Goal: Information Seeking & Learning: Learn about a topic

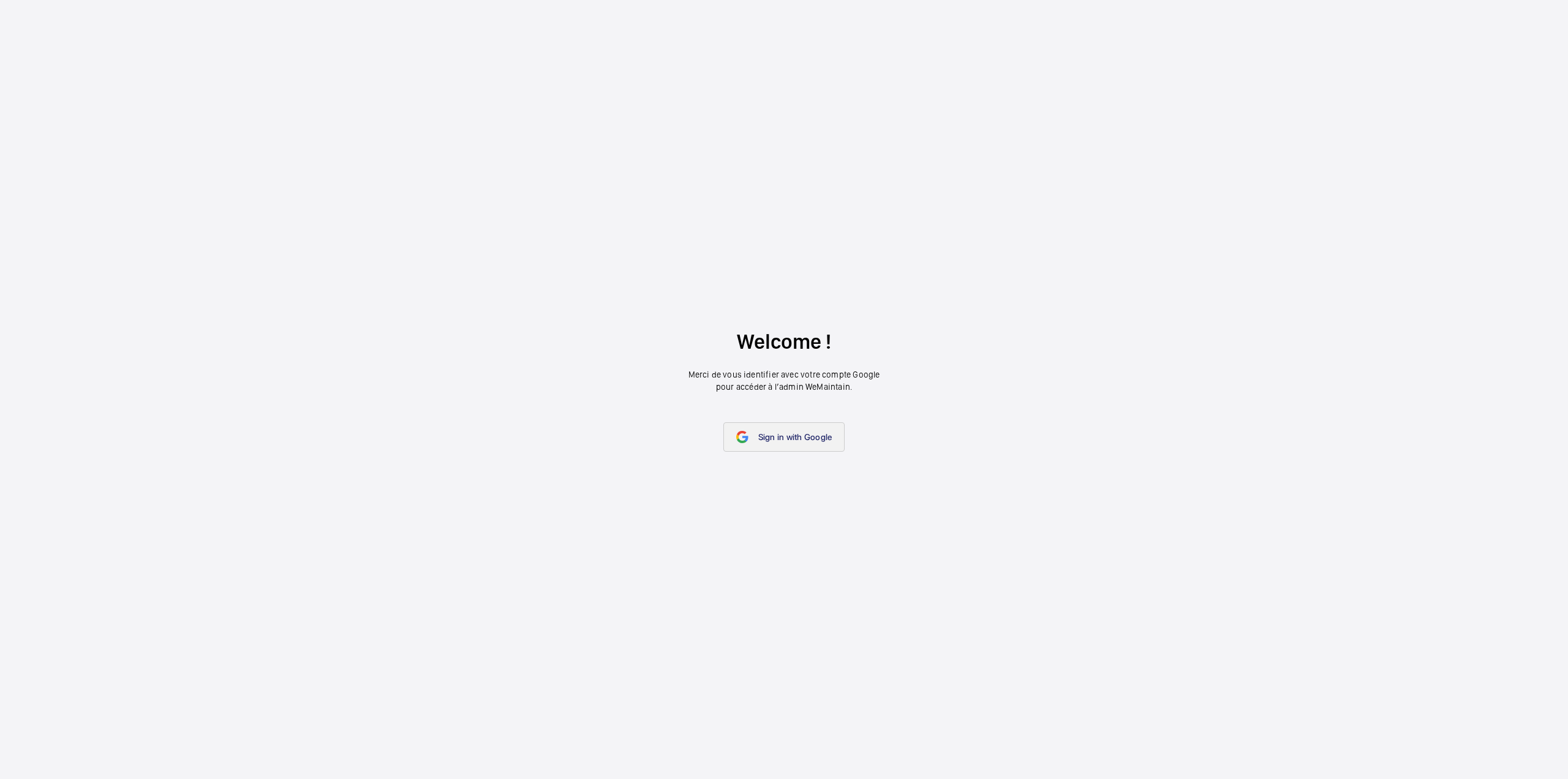
click at [795, 436] on span "Sign in with Google" at bounding box center [795, 436] width 74 height 9
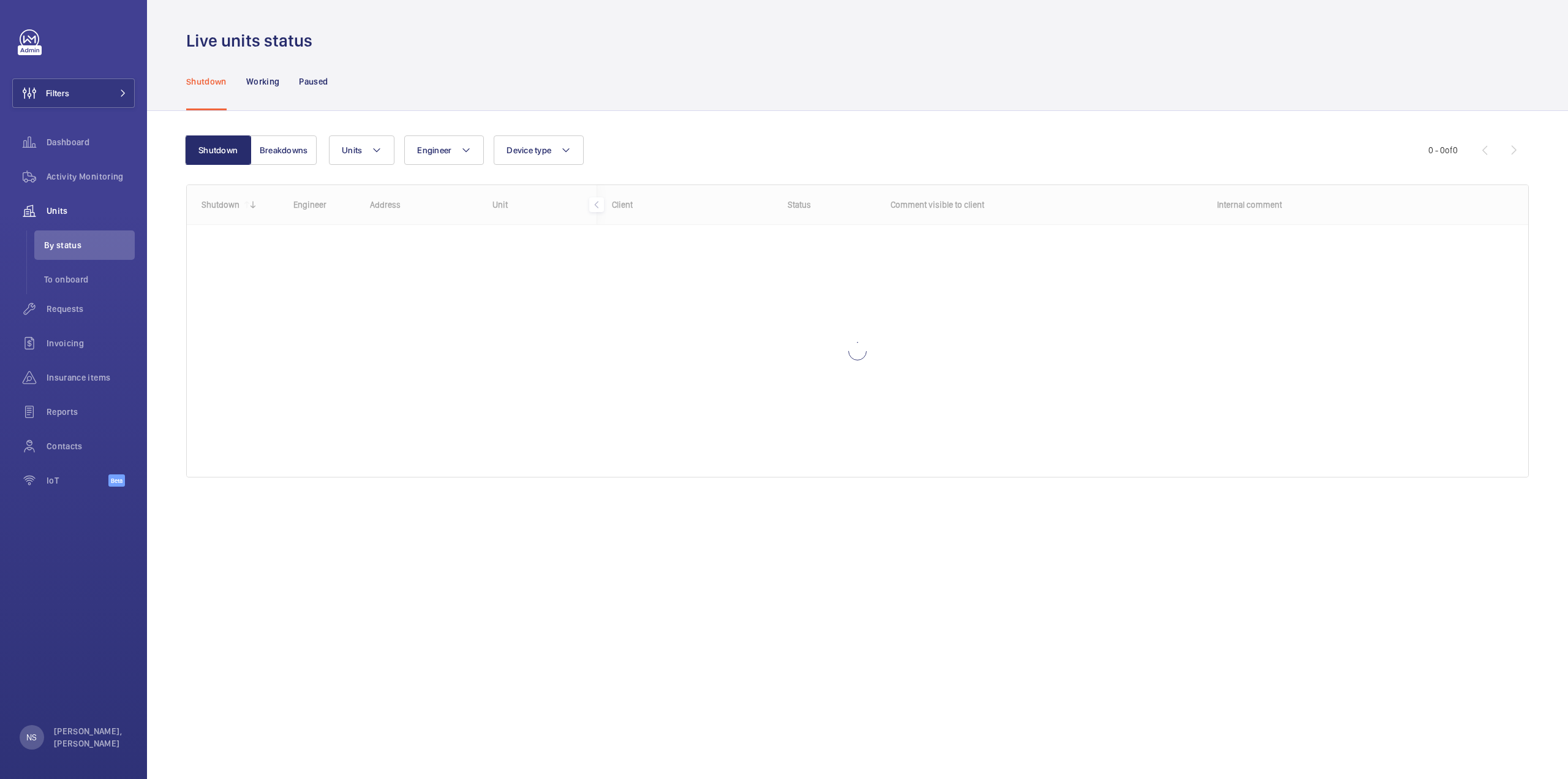
click at [316, 362] on div at bounding box center [857, 331] width 1341 height 292
click at [71, 742] on p "[PERSON_NAME], [PERSON_NAME]" at bounding box center [90, 738] width 73 height 25
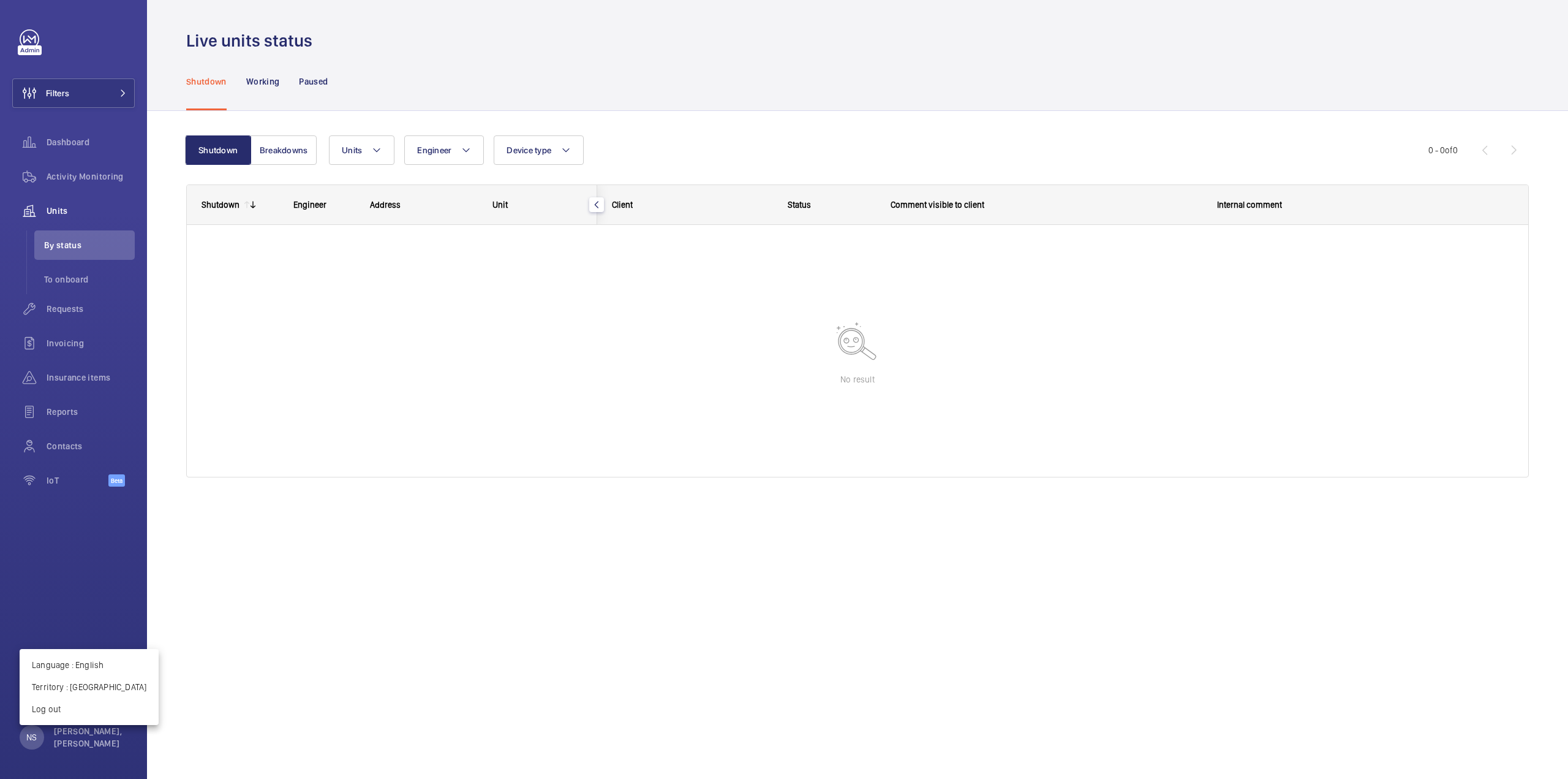
drag, startPoint x: 84, startPoint y: 531, endPoint x: 35, endPoint y: 232, distance: 303.0
click at [83, 529] on div at bounding box center [784, 390] width 1568 height 779
click at [49, 171] on span "Activity Monitoring" at bounding box center [90, 176] width 88 height 12
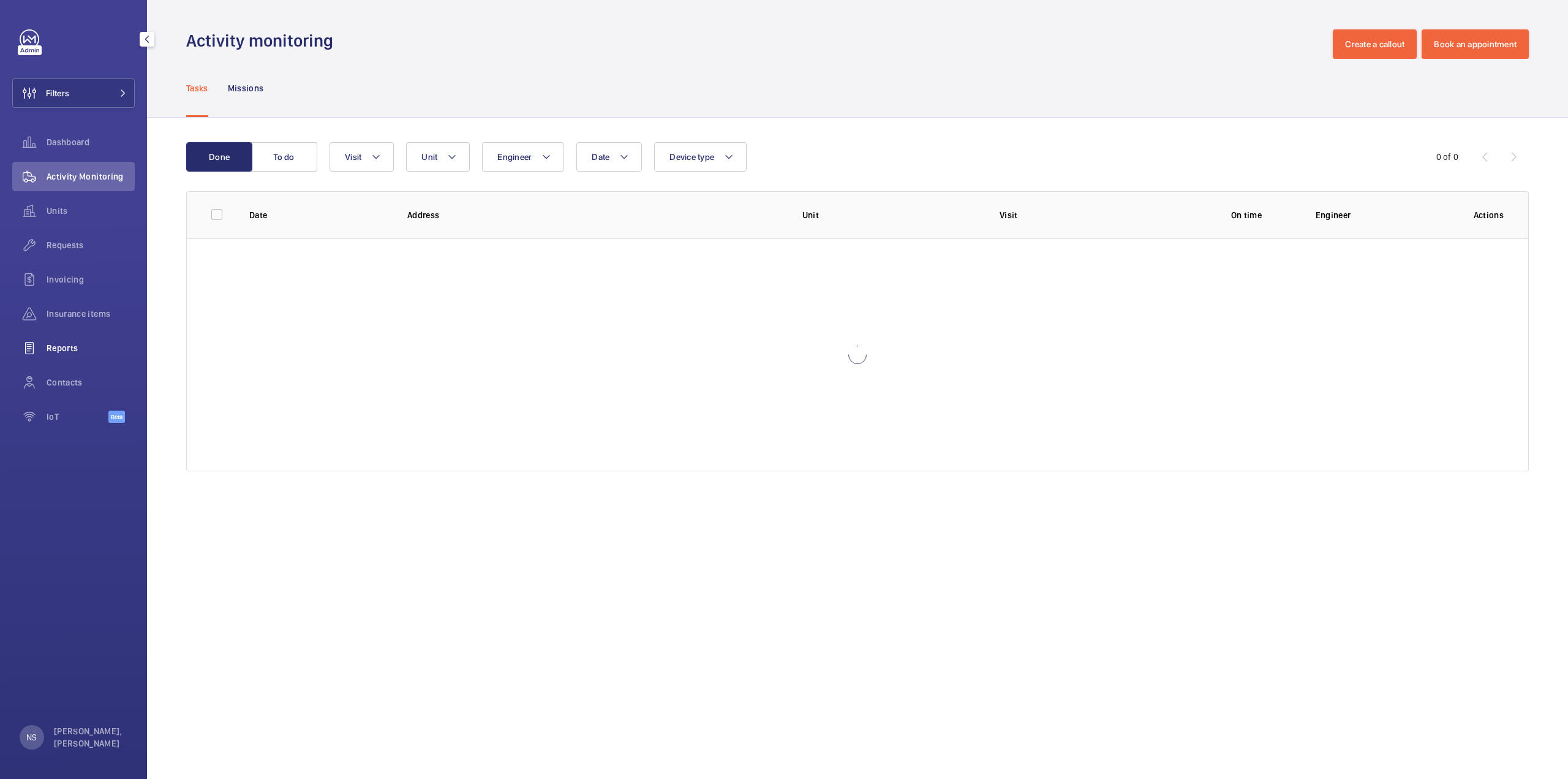
click at [57, 337] on div "Reports" at bounding box center [73, 348] width 122 height 29
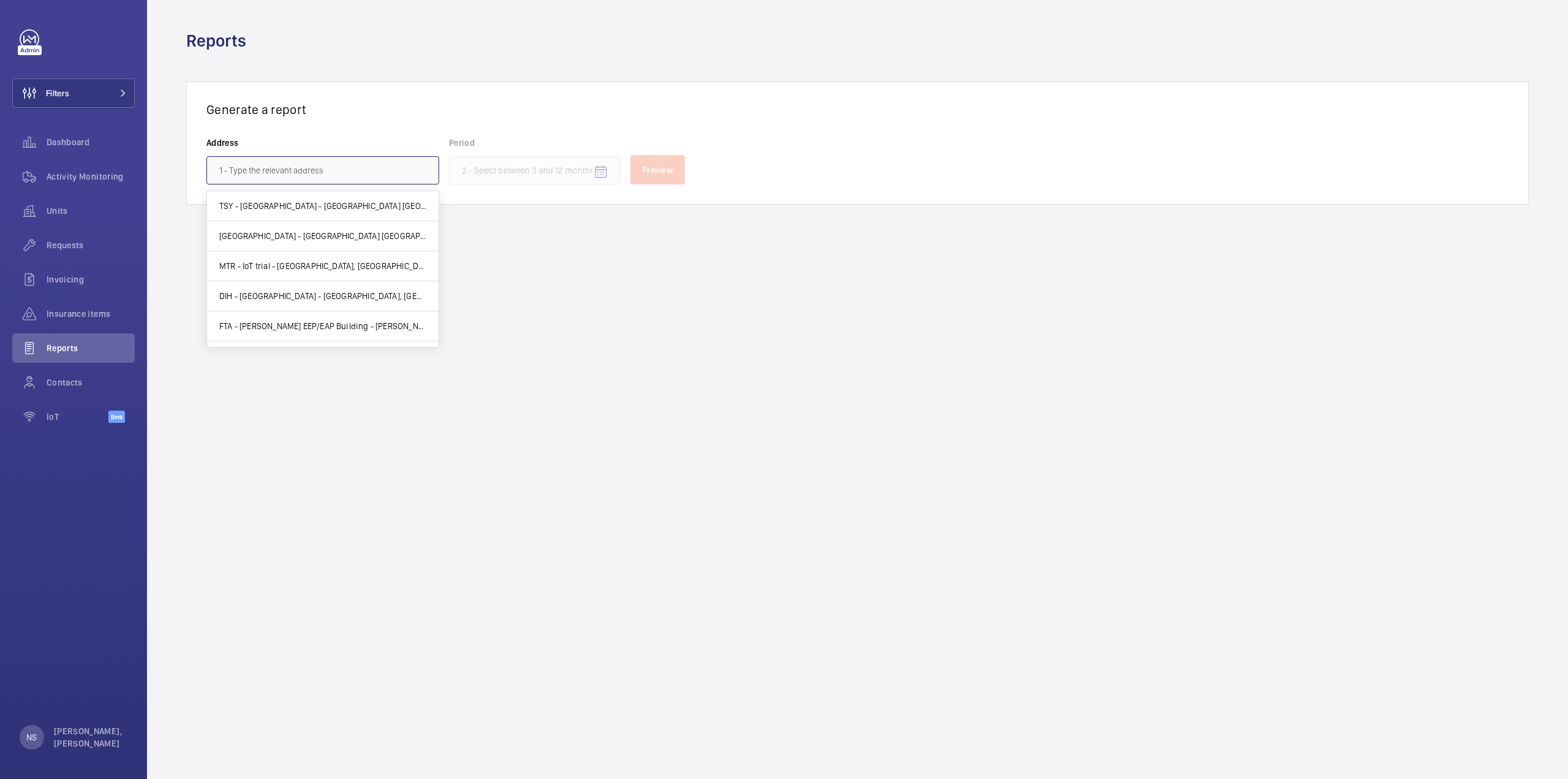
click at [326, 175] on input "text" at bounding box center [323, 170] width 233 height 28
click at [303, 272] on span "Mini Central - [STREET_ADDRESS] -" at bounding box center [284, 272] width 130 height 12
type input "Mini Central - [STREET_ADDRESS] -"
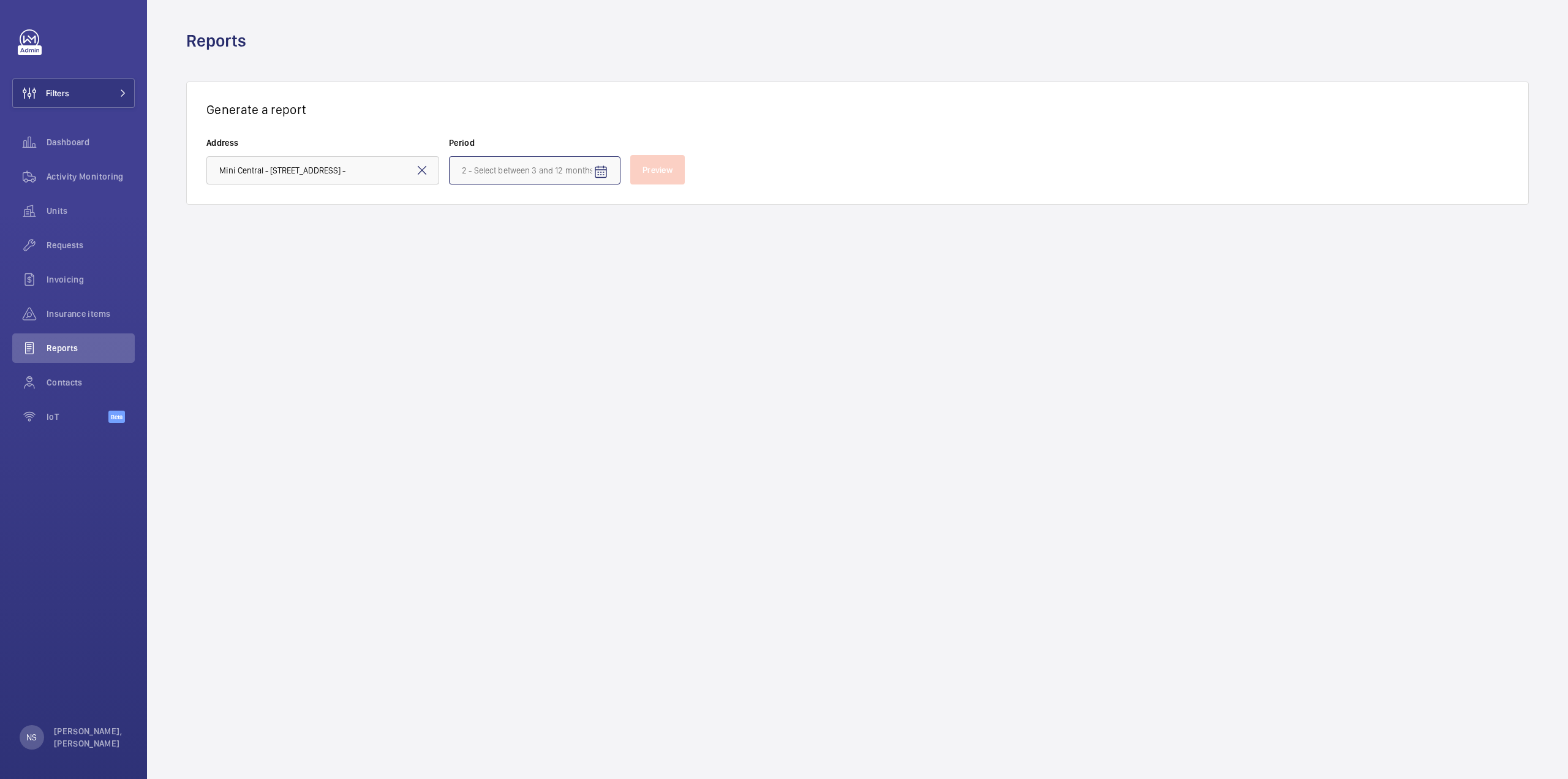
click at [514, 165] on input at bounding box center [535, 170] width 172 height 28
click at [604, 284] on span "[DATE]" at bounding box center [593, 288] width 49 height 29
click at [567, 358] on p "Reset" at bounding box center [565, 355] width 23 height 12
click at [760, 138] on form "Address Mini Central - [STREET_ADDRESS] [DATE] Feb Mar Apr May Jun [DATE] Aug S…" at bounding box center [857, 161] width 1302 height 48
click at [754, 230] on wm-front-admin-reports "Reports Generate a report Address Mini Central - [STREET_ADDRESS] Preview" at bounding box center [857, 390] width 1421 height 779
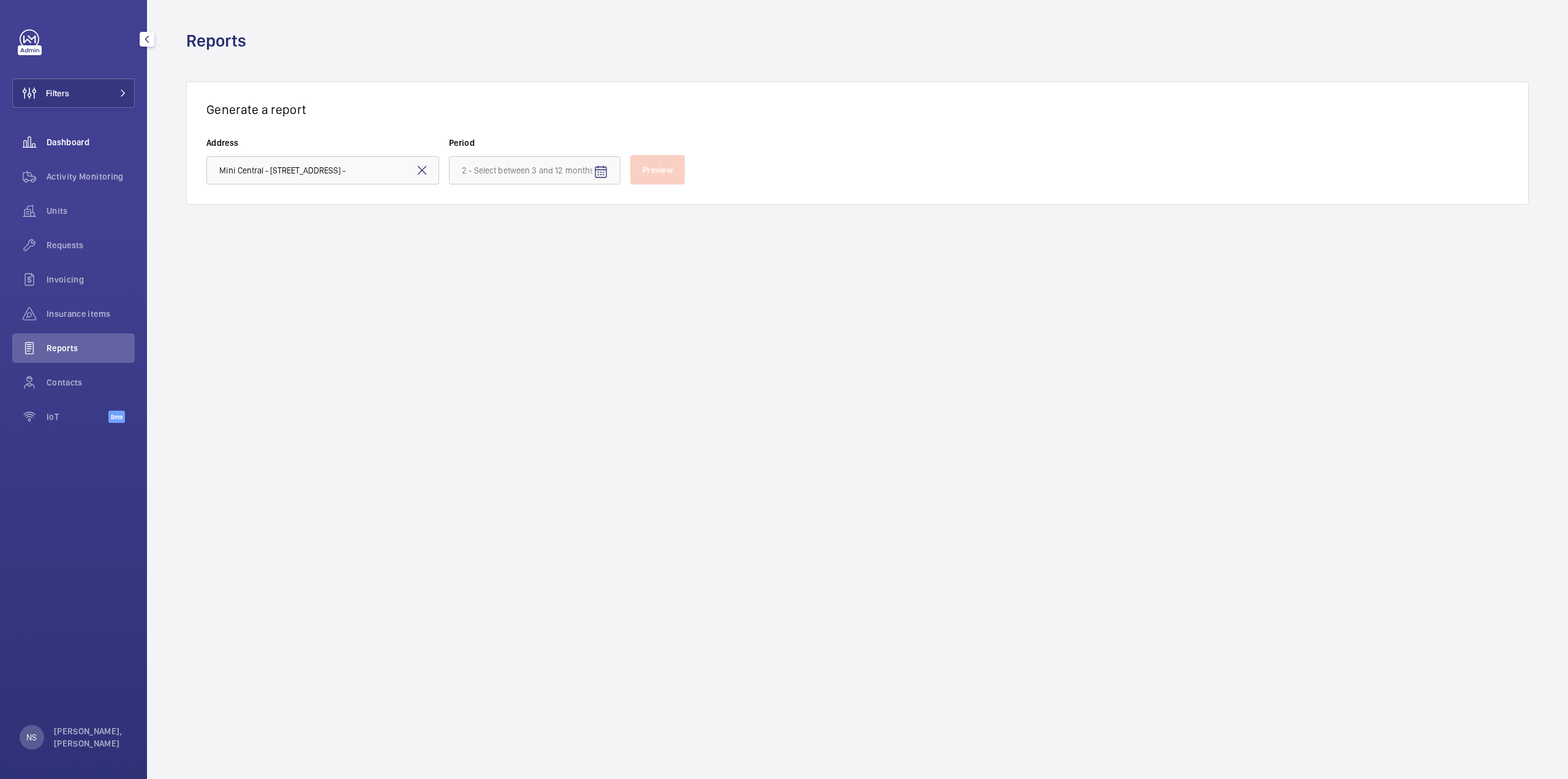
click at [63, 133] on div "Dashboard" at bounding box center [73, 142] width 122 height 29
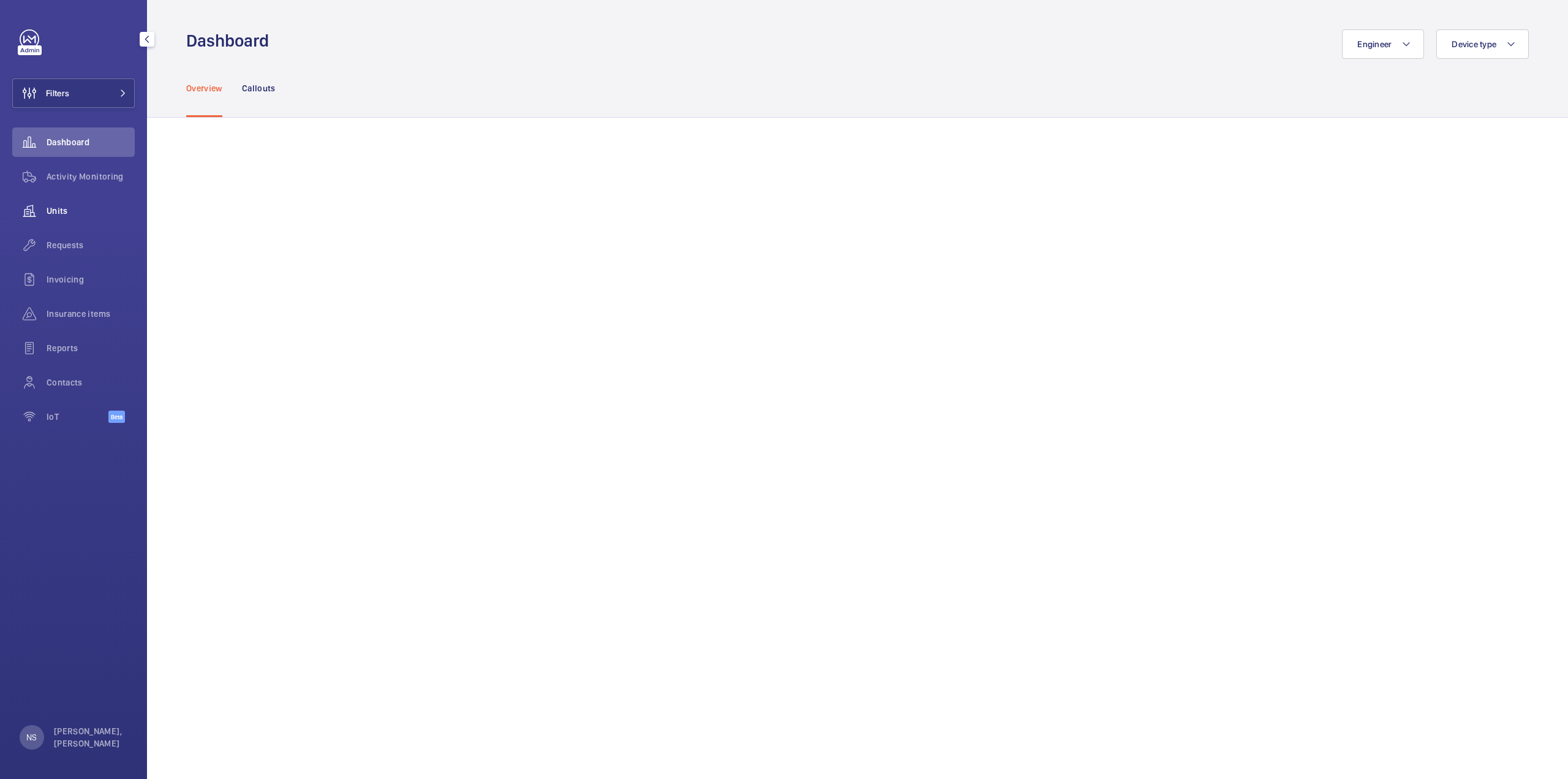
click at [49, 215] on span "Units" at bounding box center [90, 210] width 88 height 12
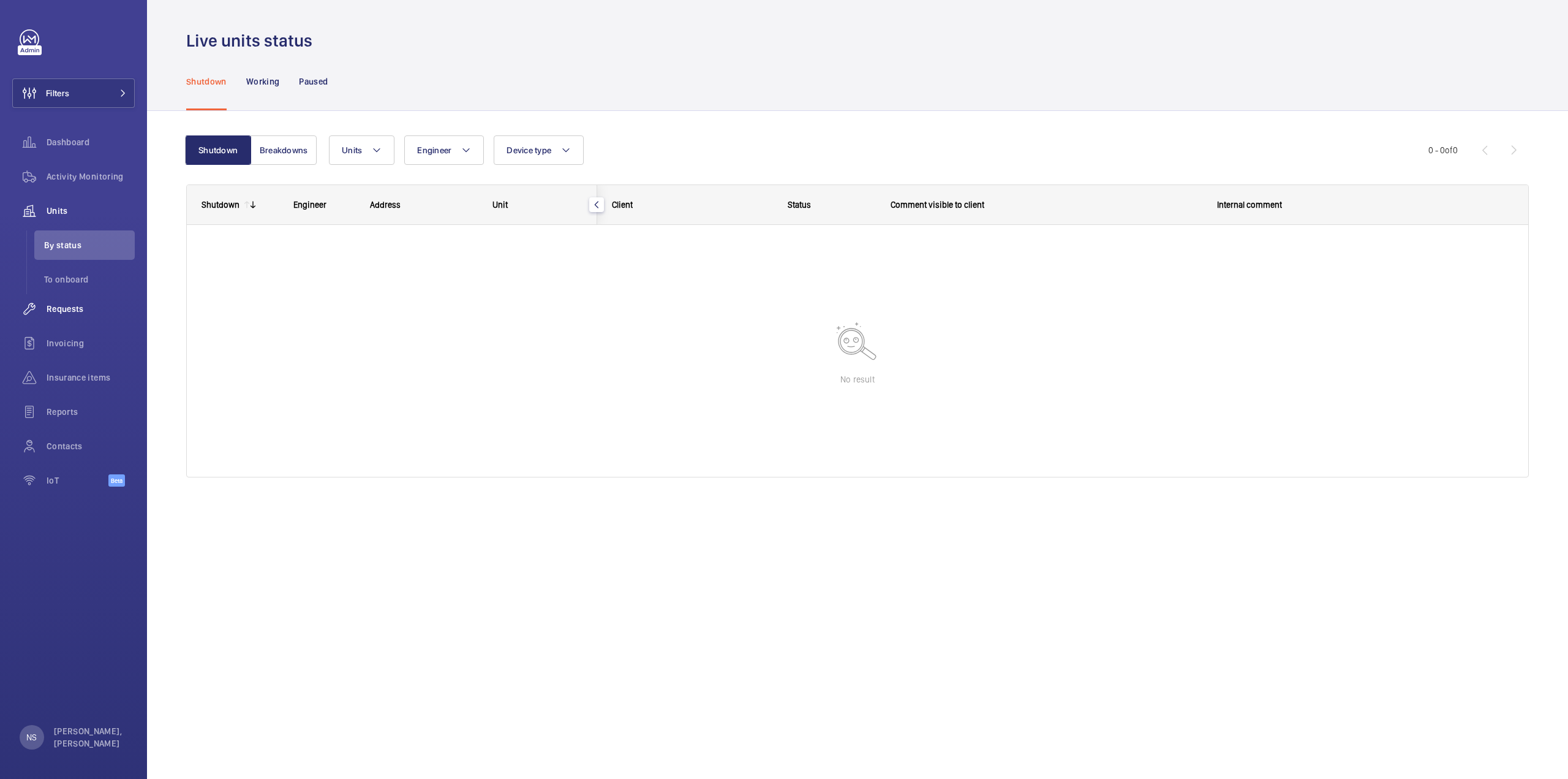
click at [109, 320] on div "Requests" at bounding box center [73, 309] width 122 height 29
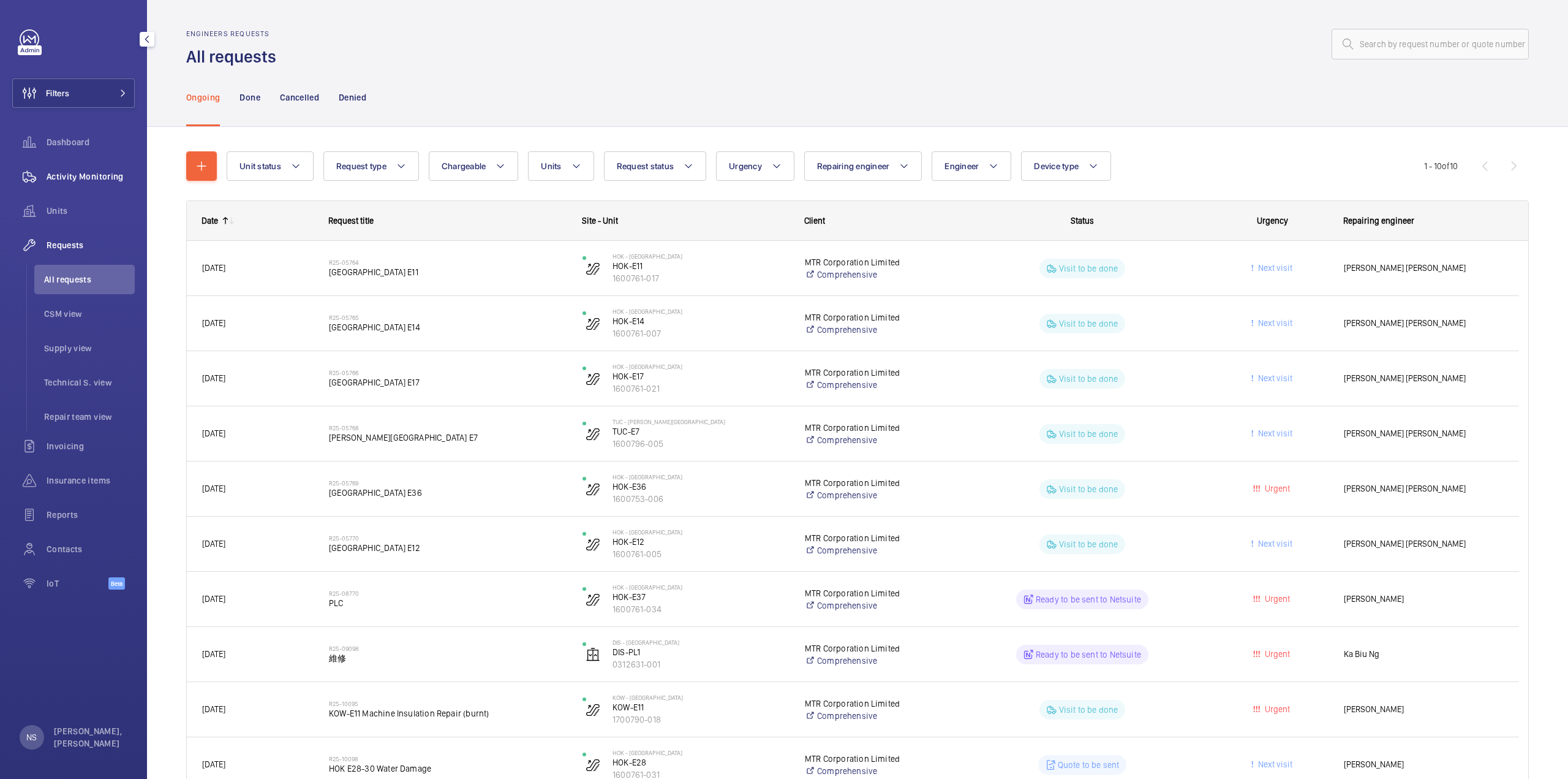
click at [57, 173] on span "Activity Monitoring" at bounding box center [90, 176] width 88 height 12
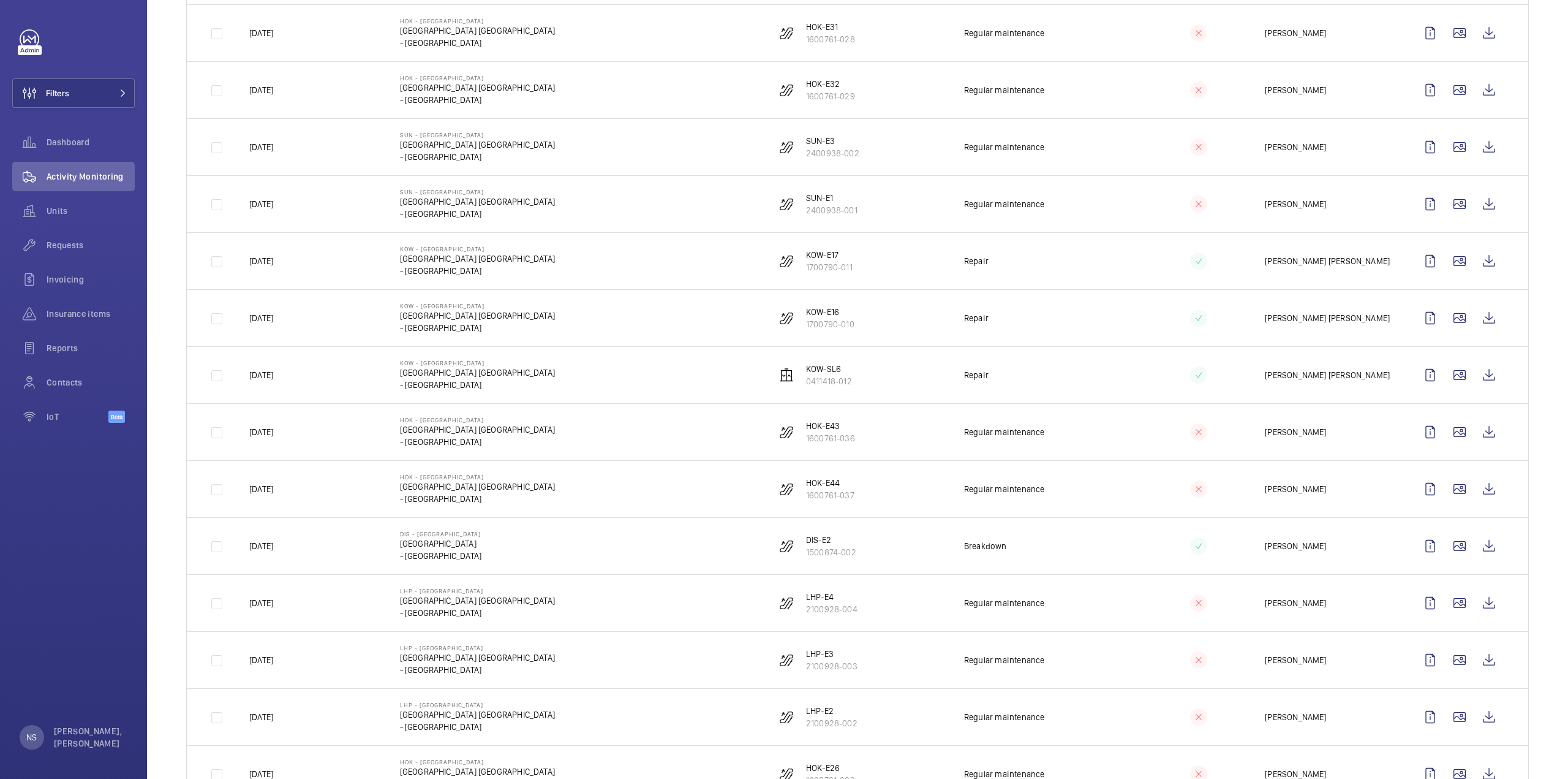
scroll to position [920, 0]
click at [69, 344] on span "Reports" at bounding box center [90, 348] width 88 height 12
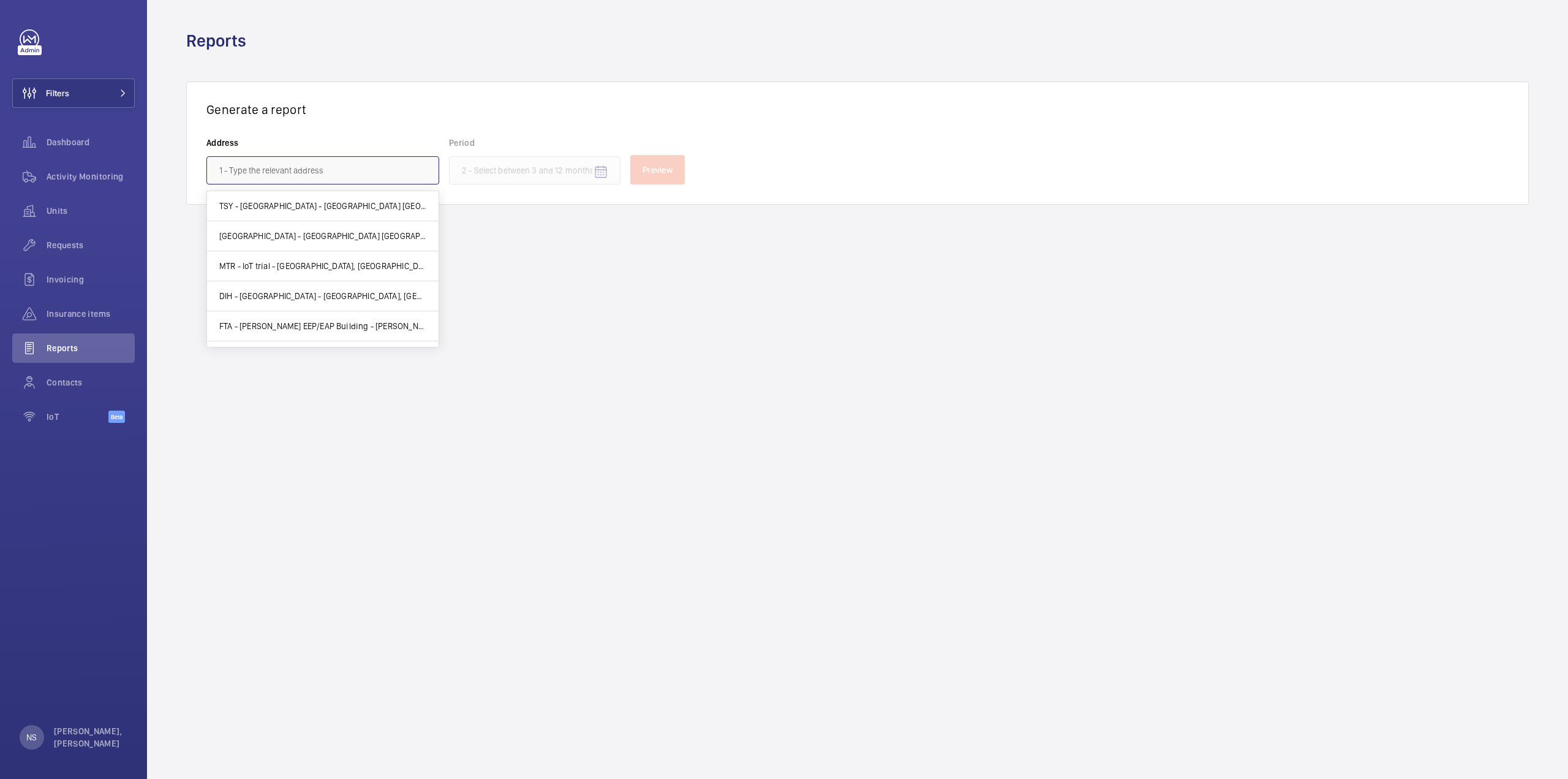
click at [311, 168] on input "text" at bounding box center [323, 170] width 233 height 28
click at [296, 234] on span "The Wai - [STREET_ADDRESS] -" at bounding box center [276, 240] width 114 height 12
type input "The Wai - [STREET_ADDRESS] -"
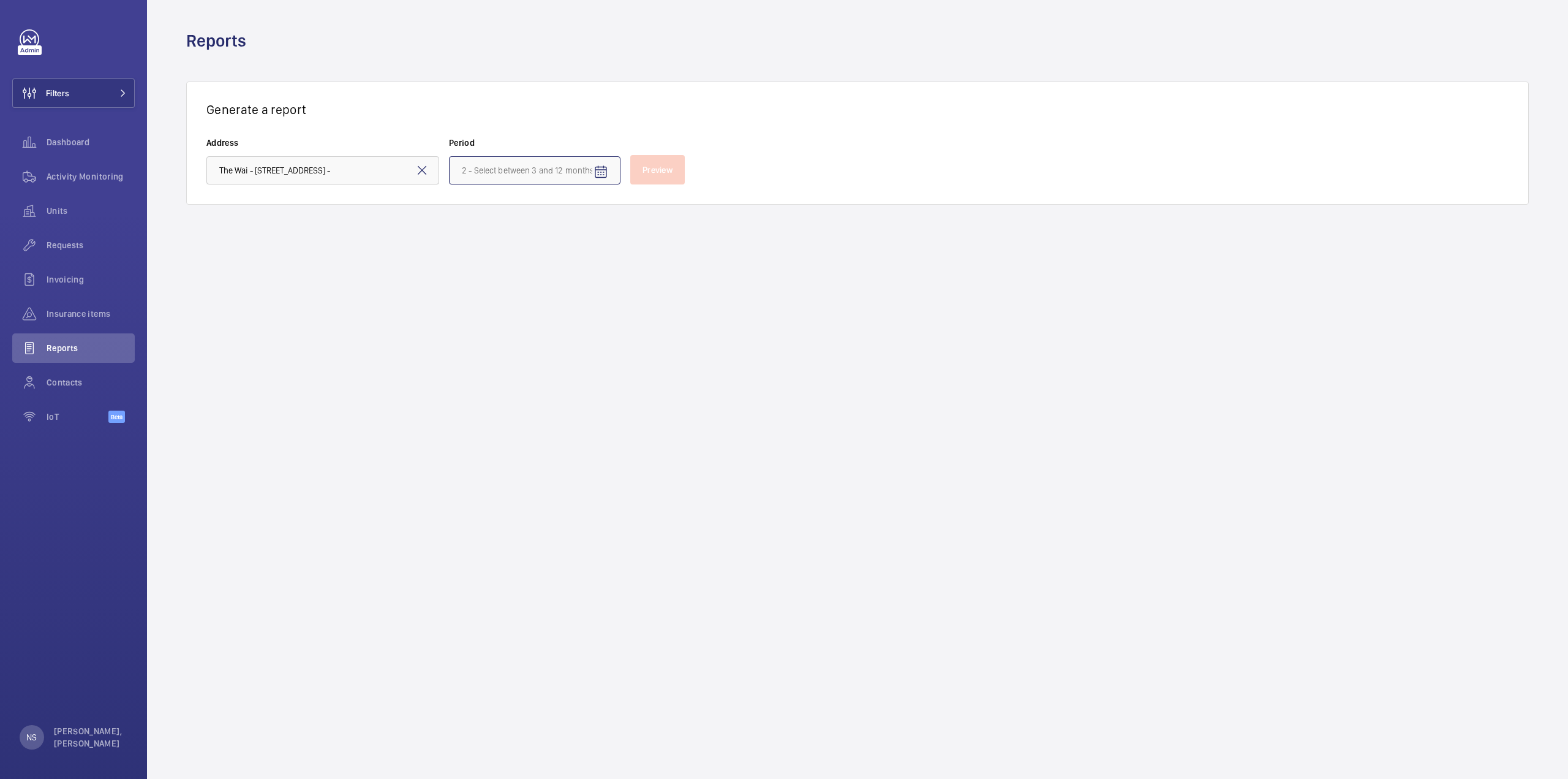
click at [517, 170] on input at bounding box center [535, 170] width 172 height 28
click at [605, 305] on span "Nov" at bounding box center [593, 320] width 49 height 29
click at [602, 288] on span "[DATE]" at bounding box center [593, 288] width 49 height 29
click at [591, 282] on span "[DATE]" at bounding box center [593, 288] width 49 height 29
click at [591, 271] on span "Mar" at bounding box center [593, 256] width 49 height 29
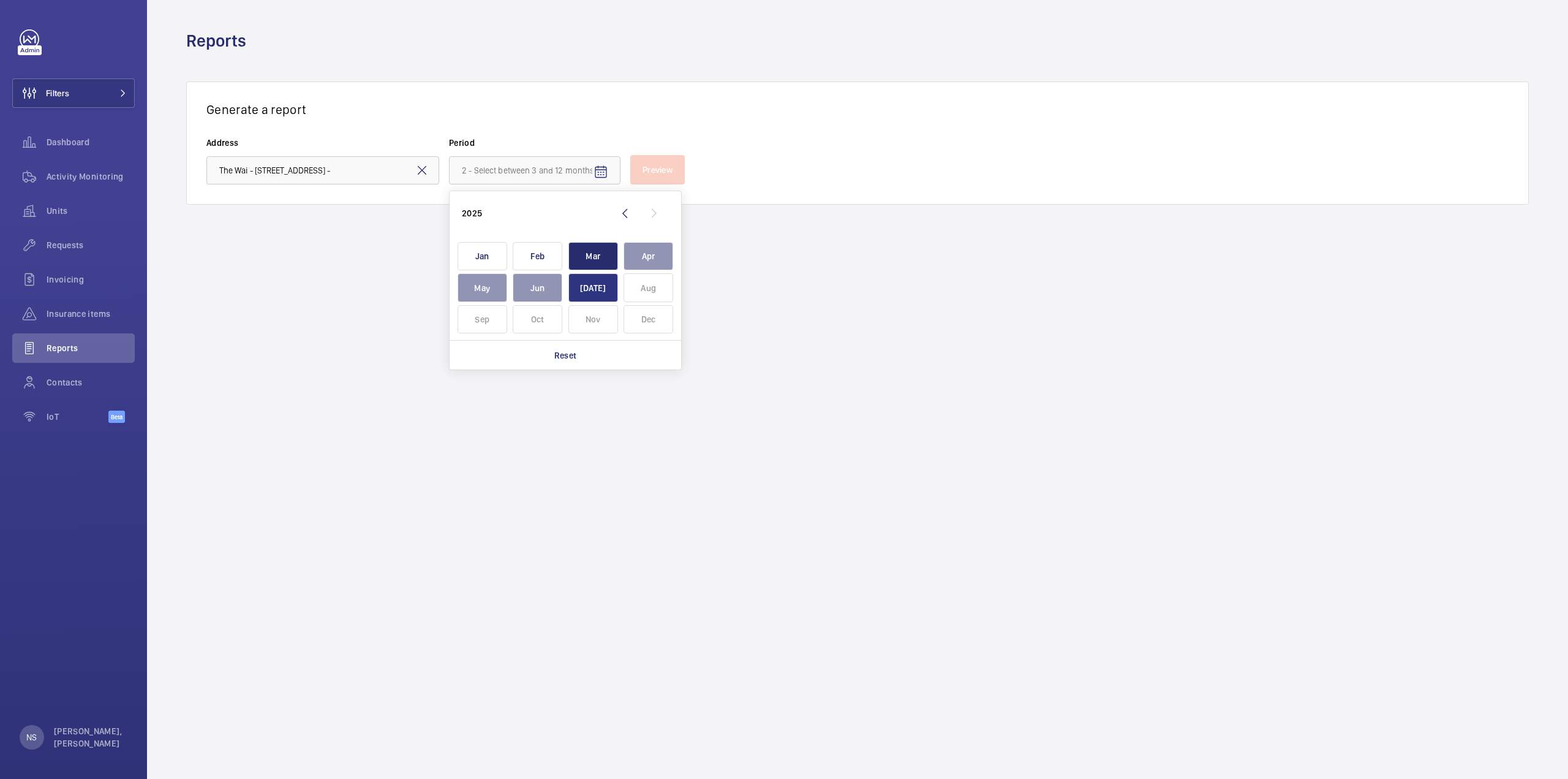
click at [595, 290] on span "[DATE]" at bounding box center [593, 288] width 49 height 29
type input "[DATE] - [DATE]"
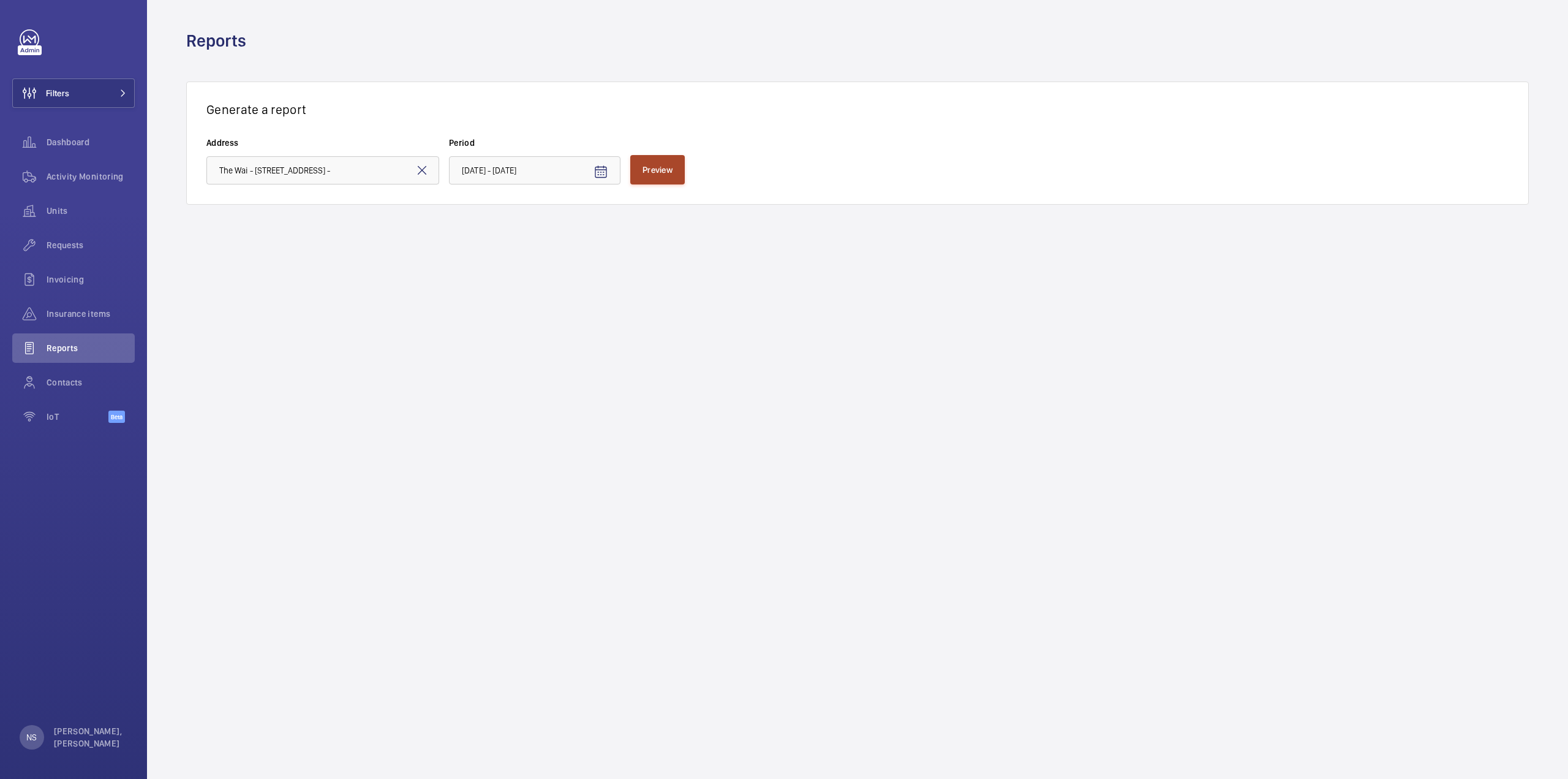
click at [635, 161] on button "Preview" at bounding box center [657, 170] width 55 height 29
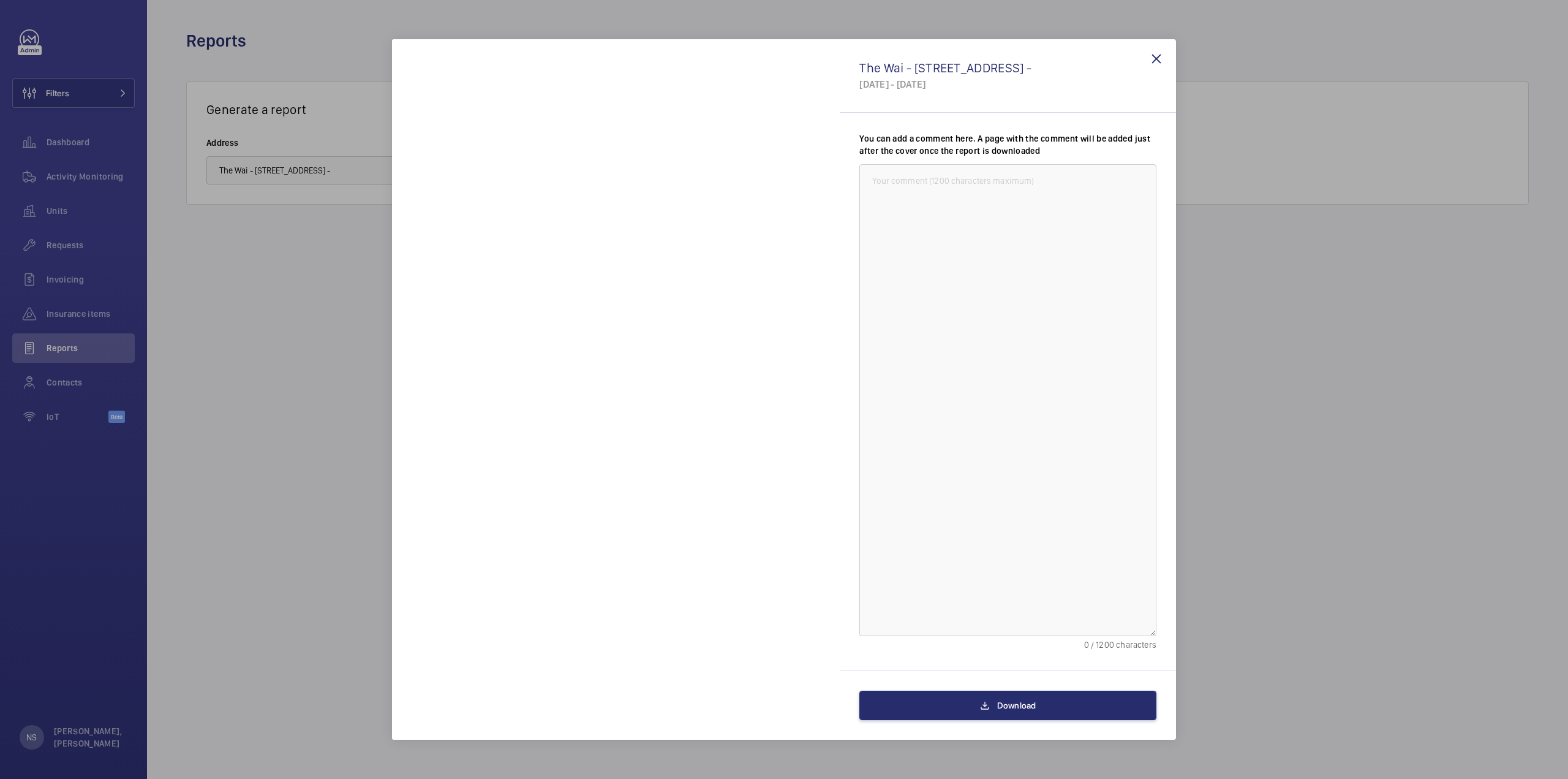
click at [1105, 108] on div "The Wai - 18 Che Kung Miu Rd, [GEOGRAPHIC_DATA] - [DATE] - [DATE]" at bounding box center [1008, 76] width 336 height 74
drag, startPoint x: 938, startPoint y: 84, endPoint x: 988, endPoint y: 95, distance: 51.2
click at [988, 95] on div "The Wai - 18 Che Kung Miu Rd, [GEOGRAPHIC_DATA] - [DATE] - [DATE]" at bounding box center [1008, 76] width 336 height 74
click at [1153, 55] on wm-front-icon-button at bounding box center [1156, 59] width 29 height 29
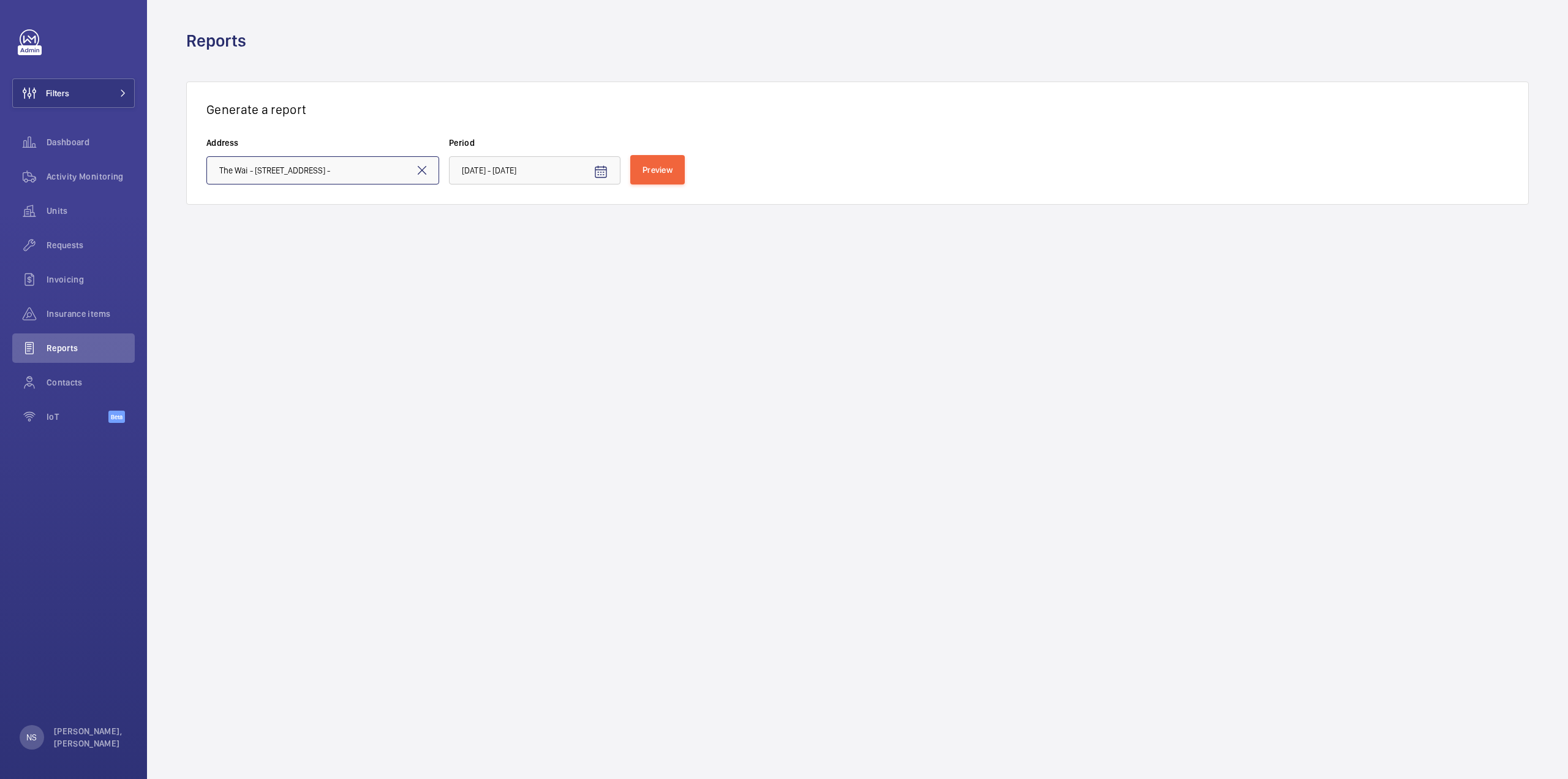
click at [399, 176] on input "The Wai - [STREET_ADDRESS] -" at bounding box center [323, 170] width 233 height 28
click at [296, 253] on mat-option "[PERSON_NAME][GEOGRAPHIC_DATA] - [PERSON_NAME][GEOGRAPHIC_DATA], N/A -" at bounding box center [322, 260] width 231 height 30
type input "[PERSON_NAME][GEOGRAPHIC_DATA] - [PERSON_NAME][GEOGRAPHIC_DATA], N/A -"
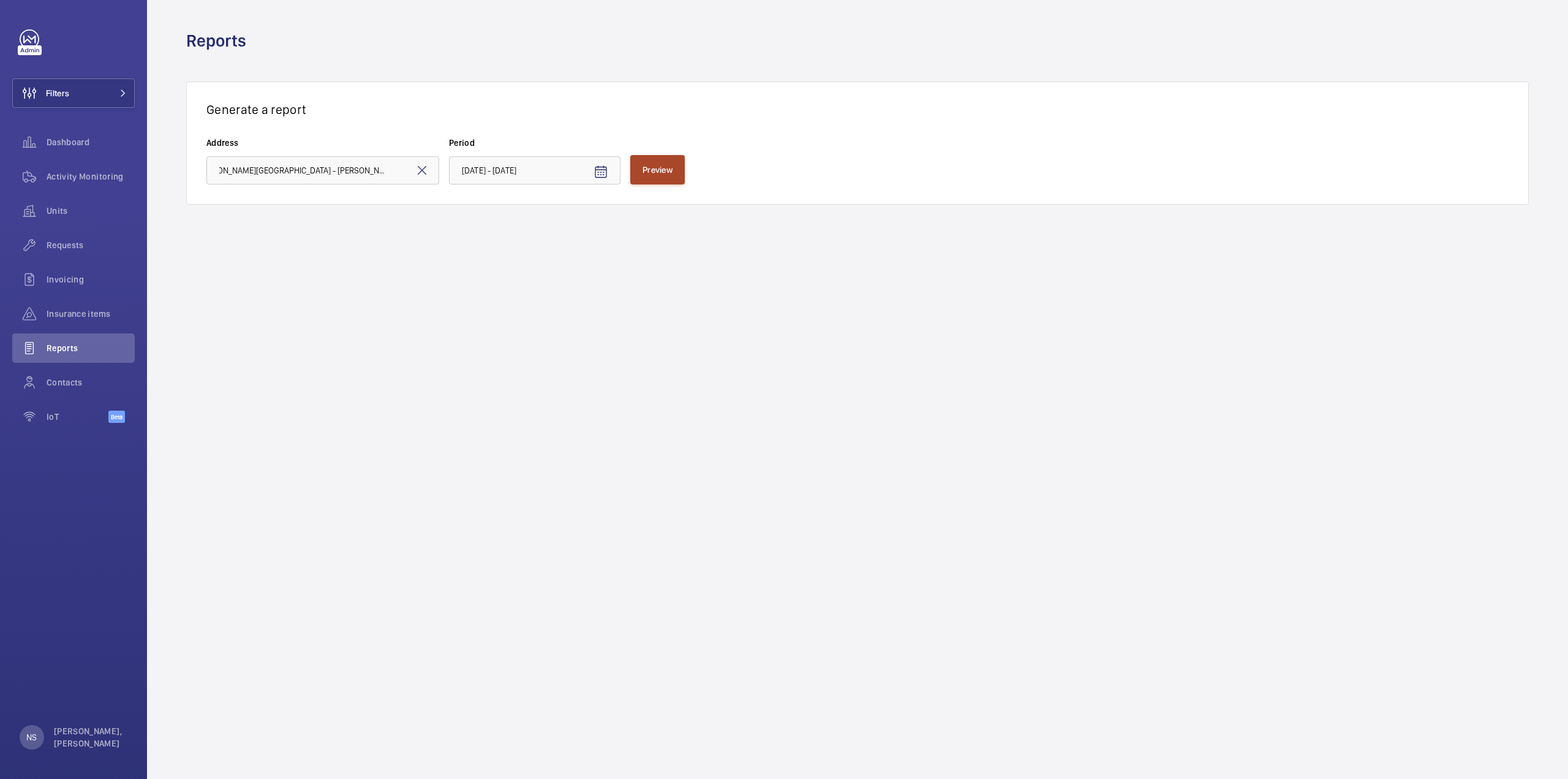
click at [634, 164] on button "Preview" at bounding box center [657, 170] width 55 height 29
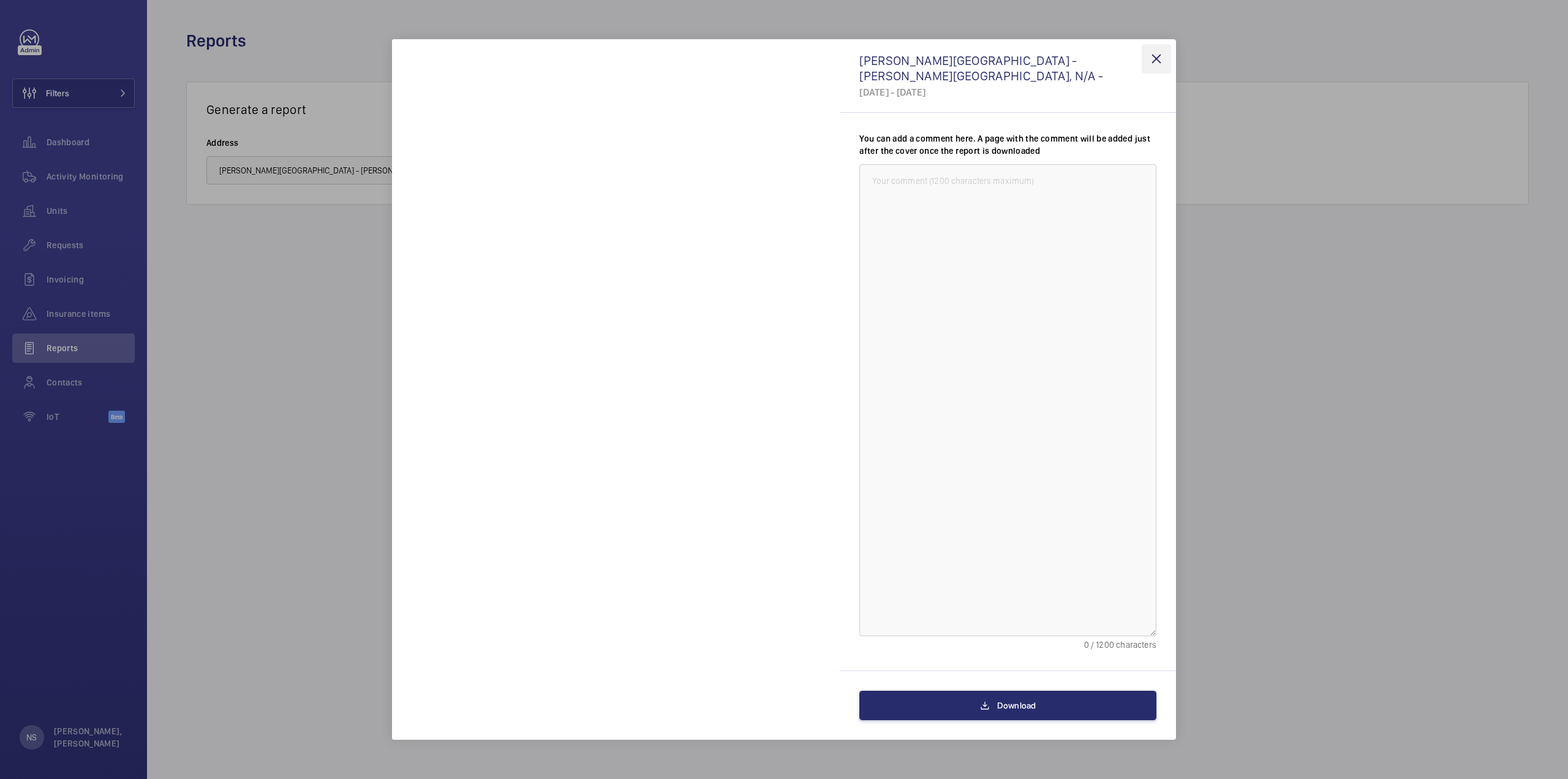
click at [1153, 55] on wm-front-icon-button at bounding box center [1156, 59] width 29 height 29
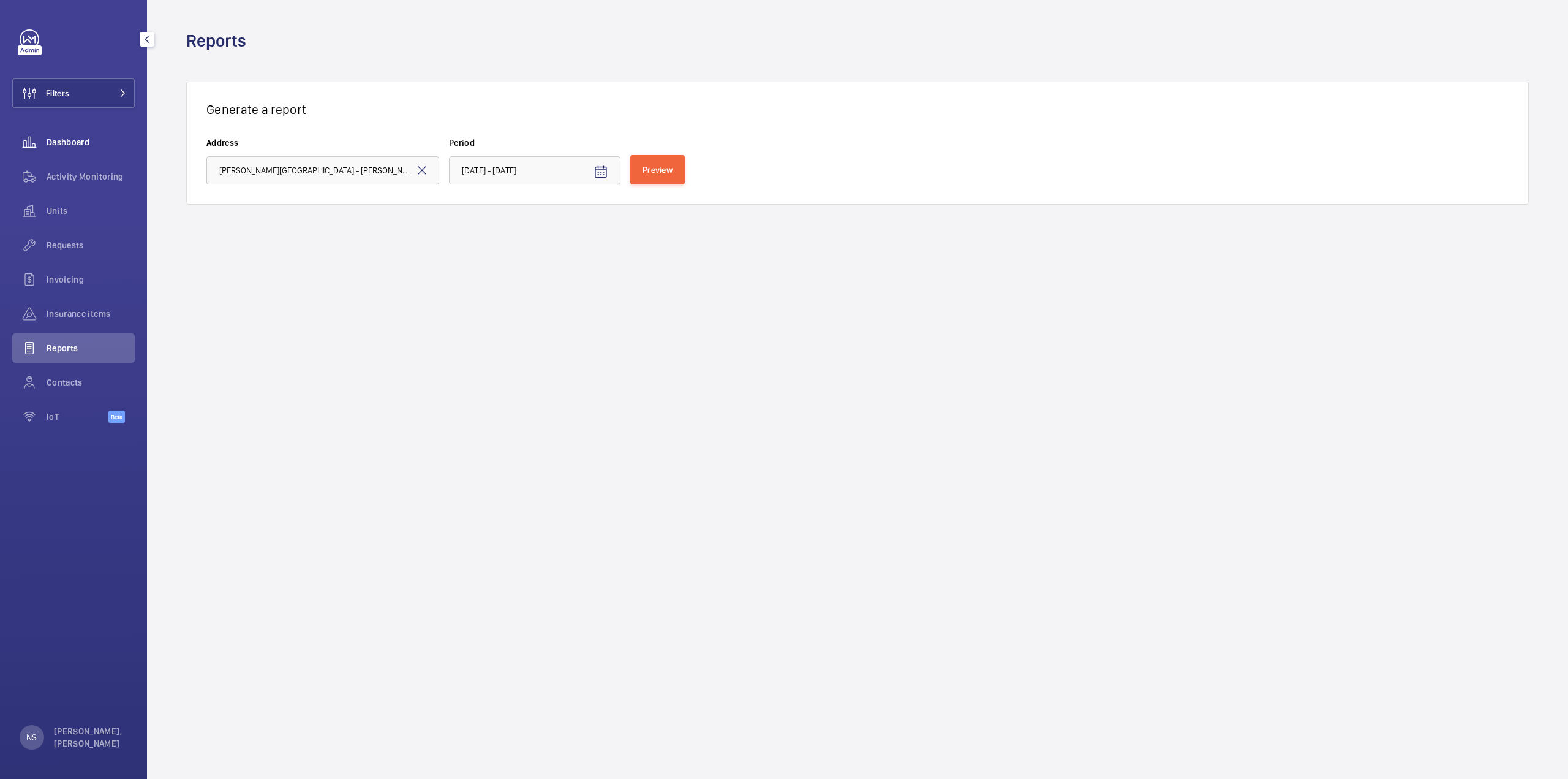
click at [57, 143] on span "Dashboard" at bounding box center [90, 142] width 88 height 12
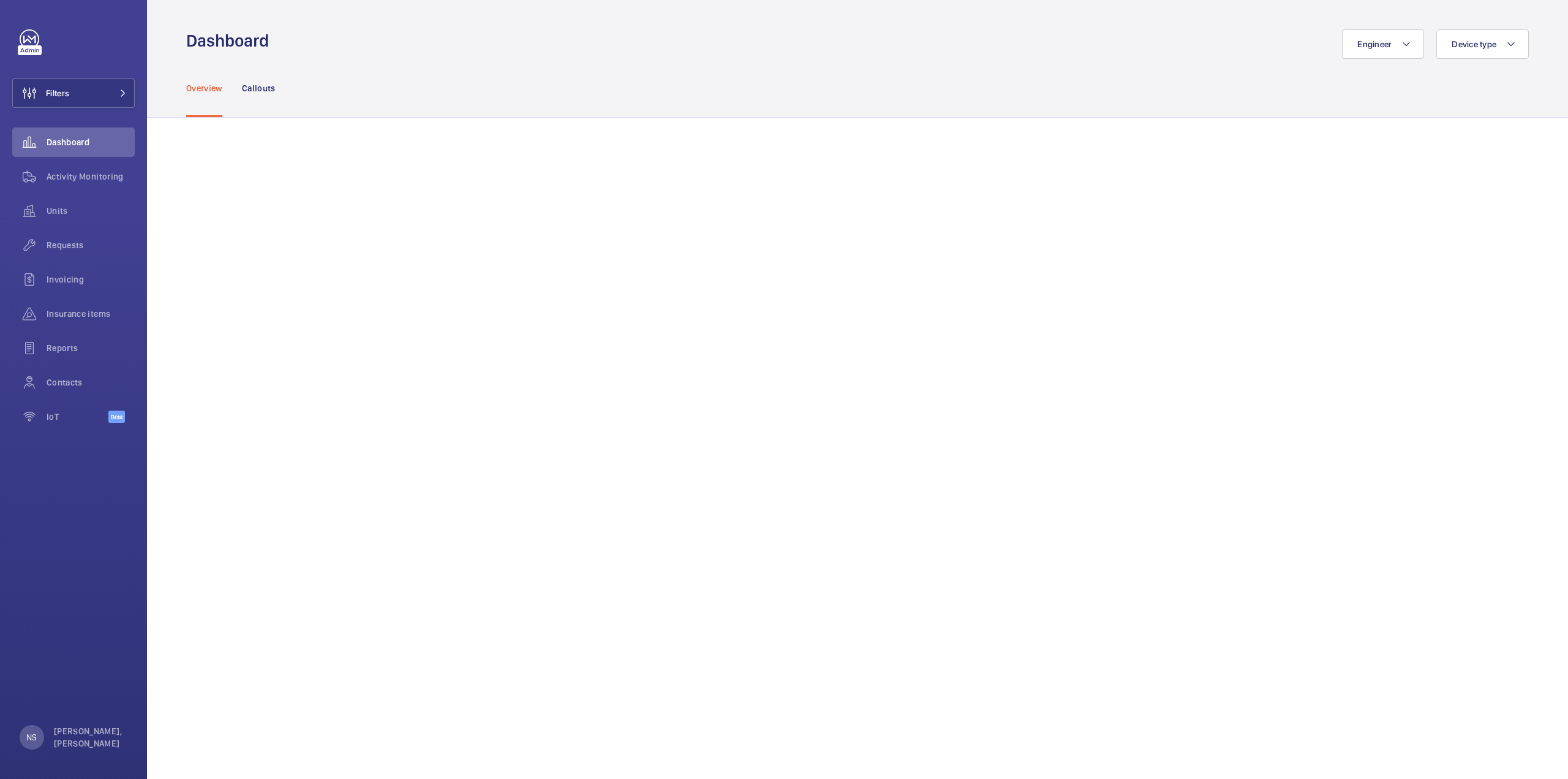
click at [284, 74] on div "Overview Callouts" at bounding box center [857, 88] width 1342 height 58
click at [255, 95] on div "Callouts" at bounding box center [258, 88] width 33 height 58
click at [177, 85] on div "Overview Callouts" at bounding box center [857, 88] width 1421 height 59
click at [189, 84] on p "Overview" at bounding box center [204, 88] width 36 height 12
click at [244, 87] on p "Callouts" at bounding box center [258, 88] width 33 height 12
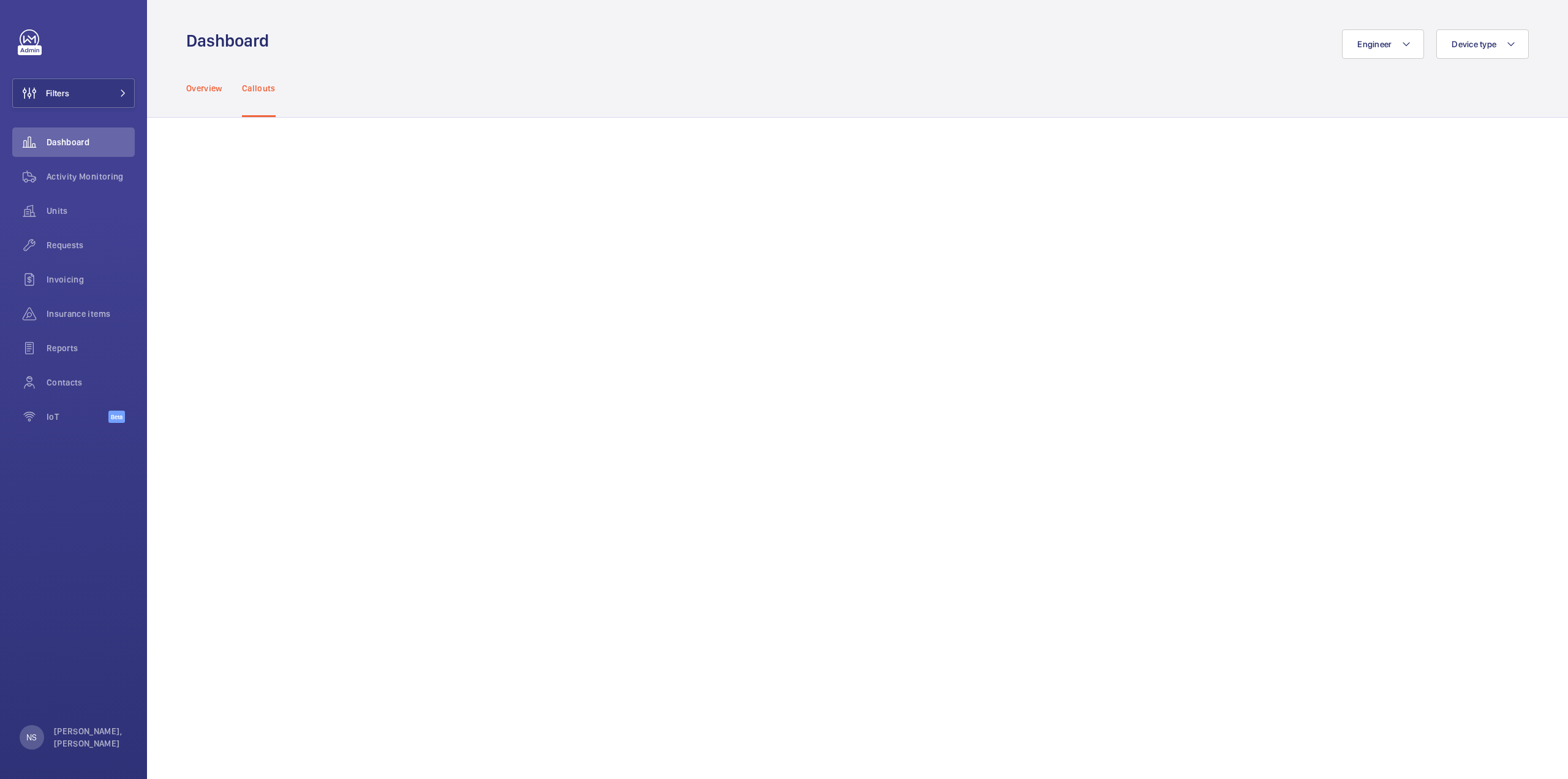
click at [204, 84] on p "Overview" at bounding box center [204, 88] width 36 height 12
click at [582, 52] on div "Engineer Device type" at bounding box center [902, 44] width 1252 height 29
